Goal: Subscribe to service/newsletter

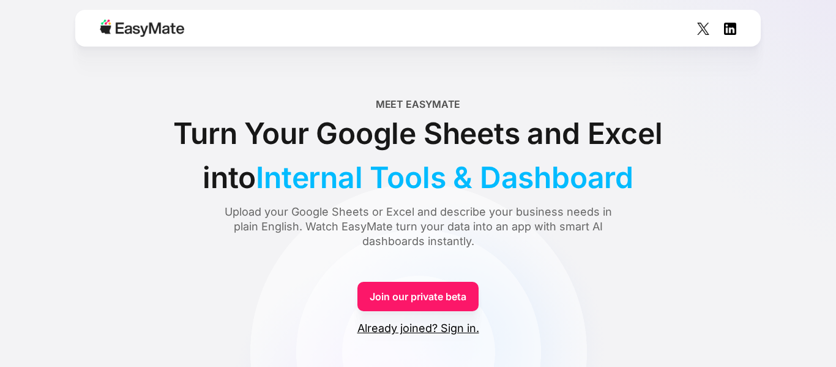
click at [422, 302] on link "Join our private beta" at bounding box center [418, 296] width 121 height 29
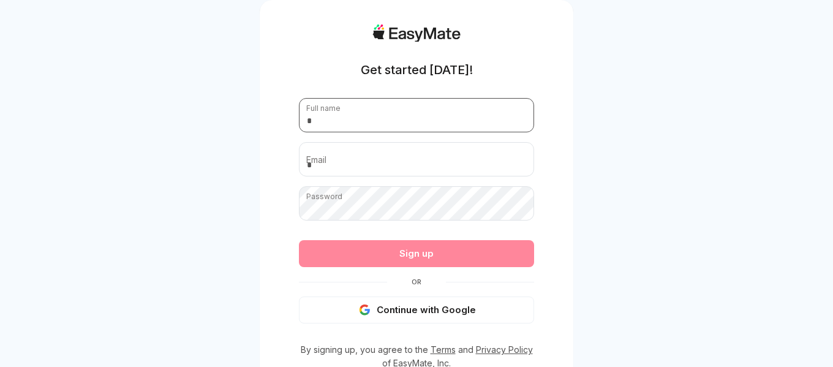
click at [401, 112] on input "text" at bounding box center [416, 115] width 235 height 34
type input "**********"
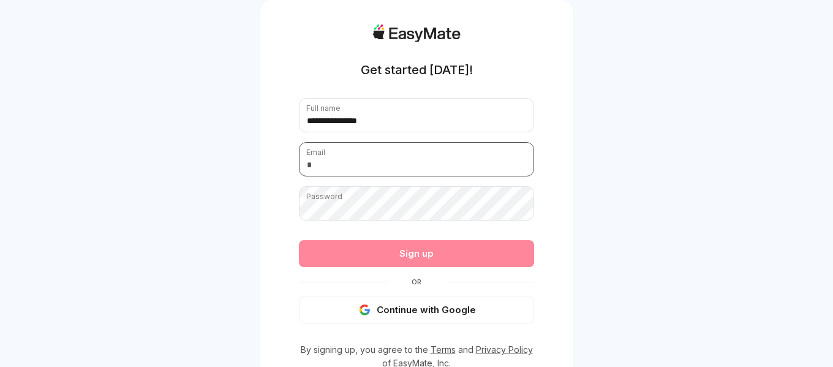
type input "**********"
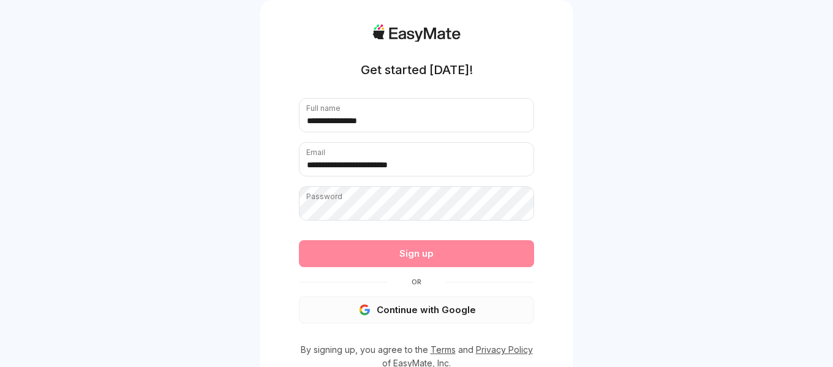
click at [413, 309] on button "Continue with Google" at bounding box center [416, 309] width 235 height 27
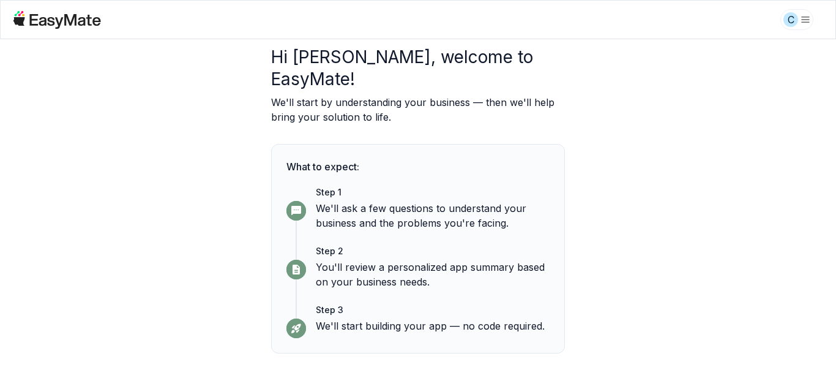
scroll to position [80, 0]
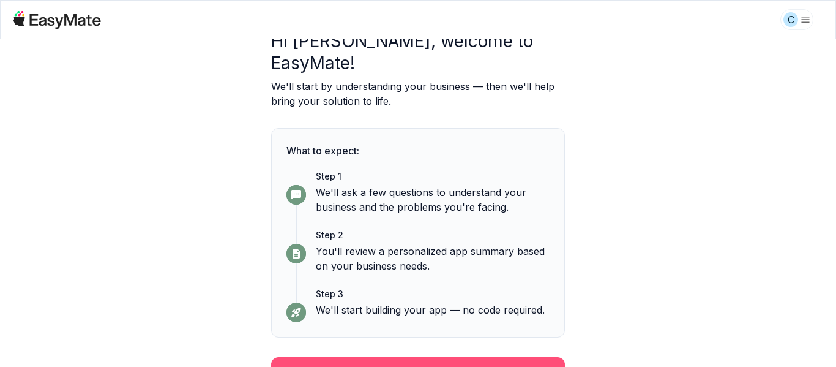
click at [437, 357] on button "Continue" at bounding box center [418, 373] width 294 height 32
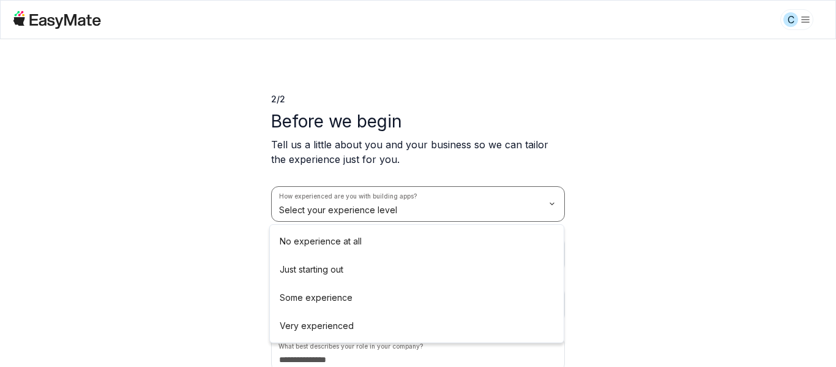
click at [503, 220] on html "C 2 / 2 Before we begin Tell us a little about you and your business so we can …" at bounding box center [418, 183] width 836 height 367
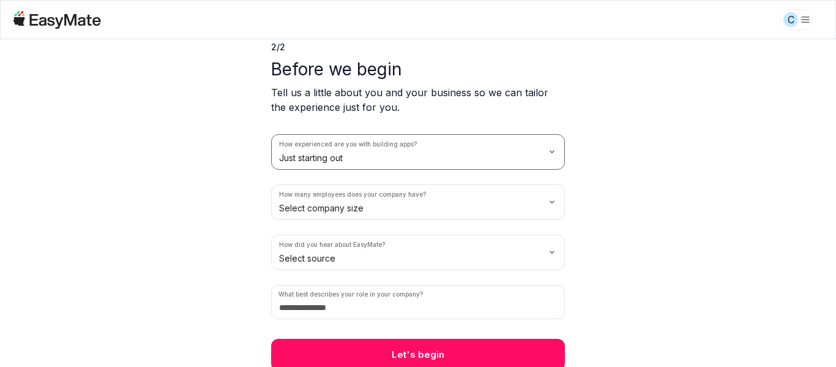
scroll to position [56, 0]
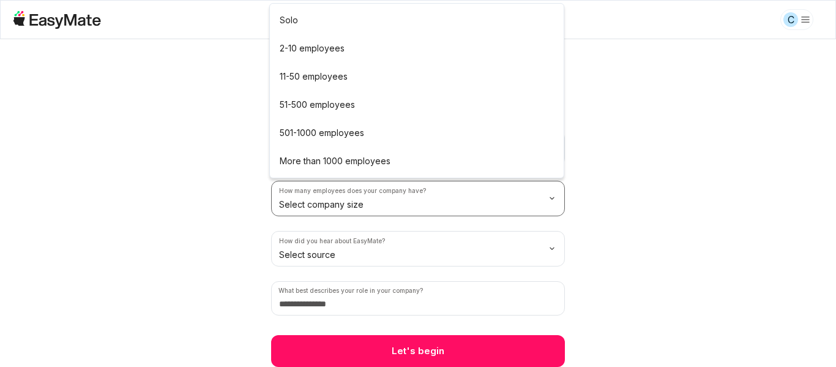
click at [470, 207] on html "C 2 / 2 Before we begin Tell us a little about you and your business so we can …" at bounding box center [418, 183] width 836 height 367
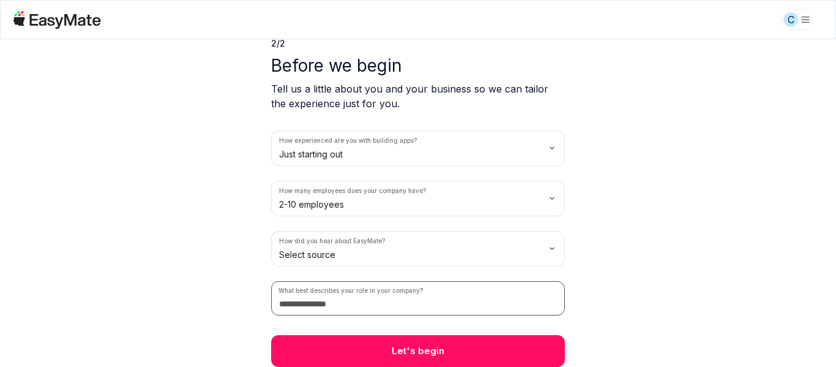
click at [416, 304] on input at bounding box center [418, 298] width 294 height 34
click at [405, 245] on html "C 2 / 2 Before we begin Tell us a little about you and your business so we can …" at bounding box center [418, 183] width 836 height 367
click at [245, 111] on html "C 2 / 2 Before we begin Tell us a little about you and your business so we can …" at bounding box center [418, 183] width 836 height 367
